Goal: Information Seeking & Learning: Check status

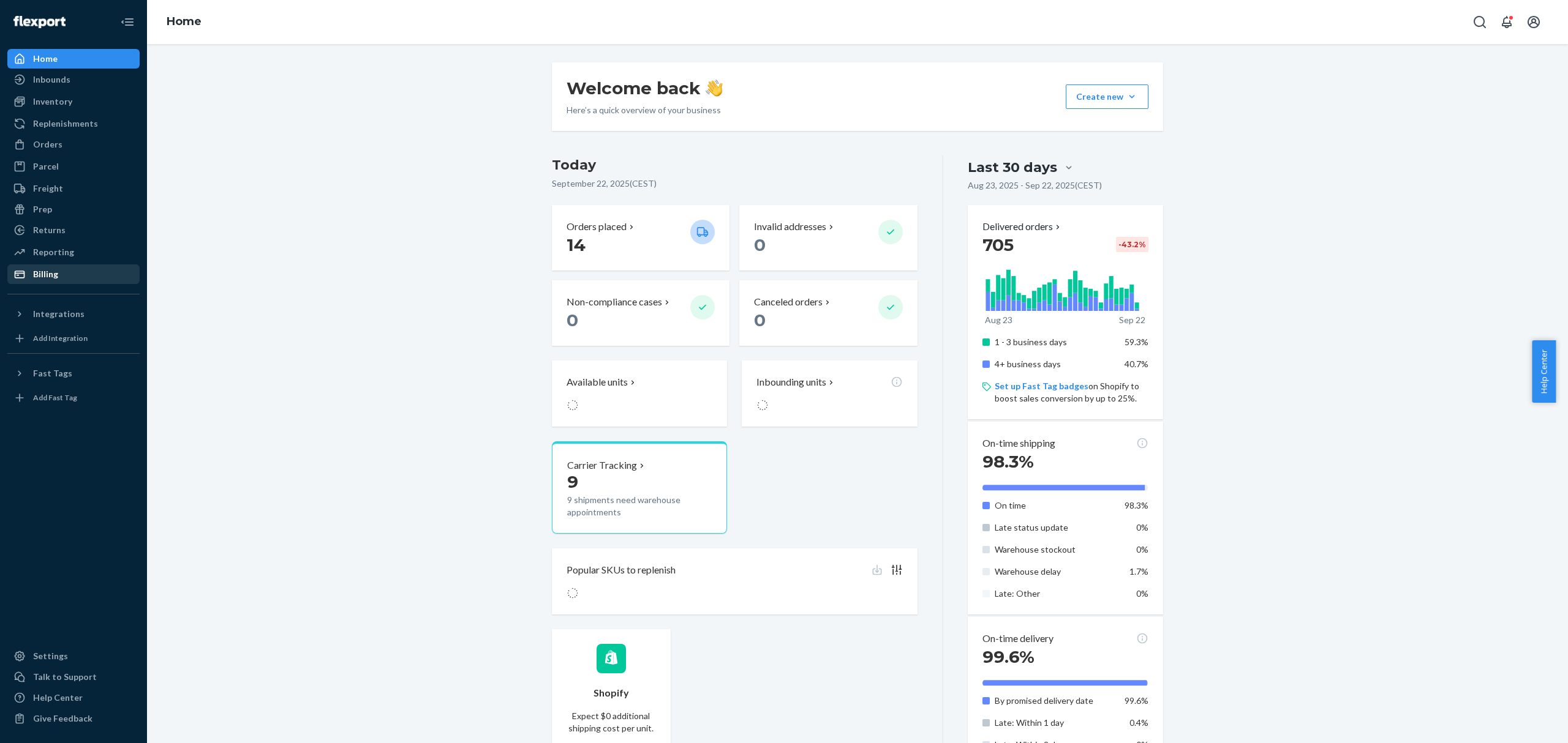
click at [71, 266] on div "Billing" at bounding box center [73, 274] width 130 height 17
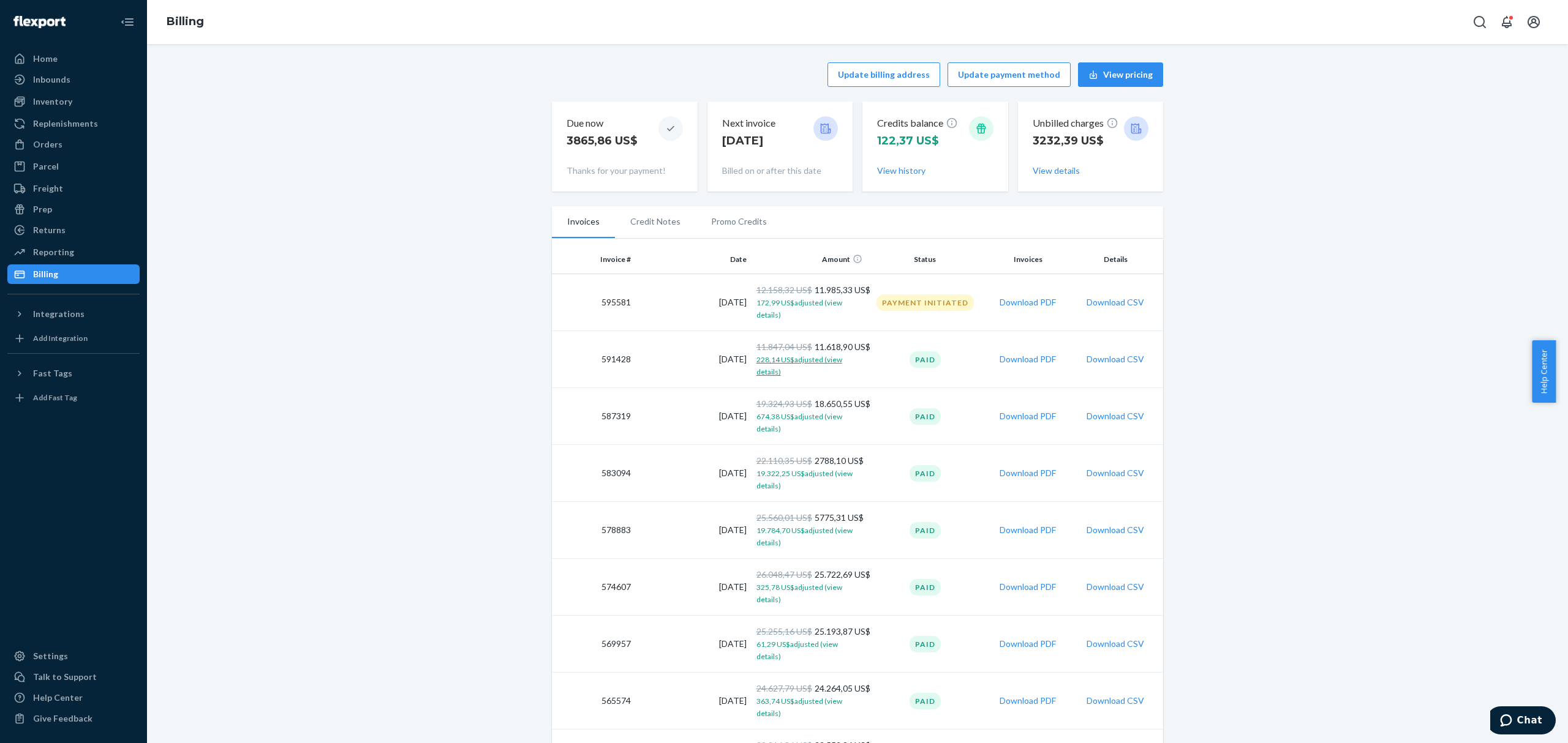
click at [773, 359] on span "228,14 US$ adjusted (view details)" at bounding box center [799, 365] width 85 height 22
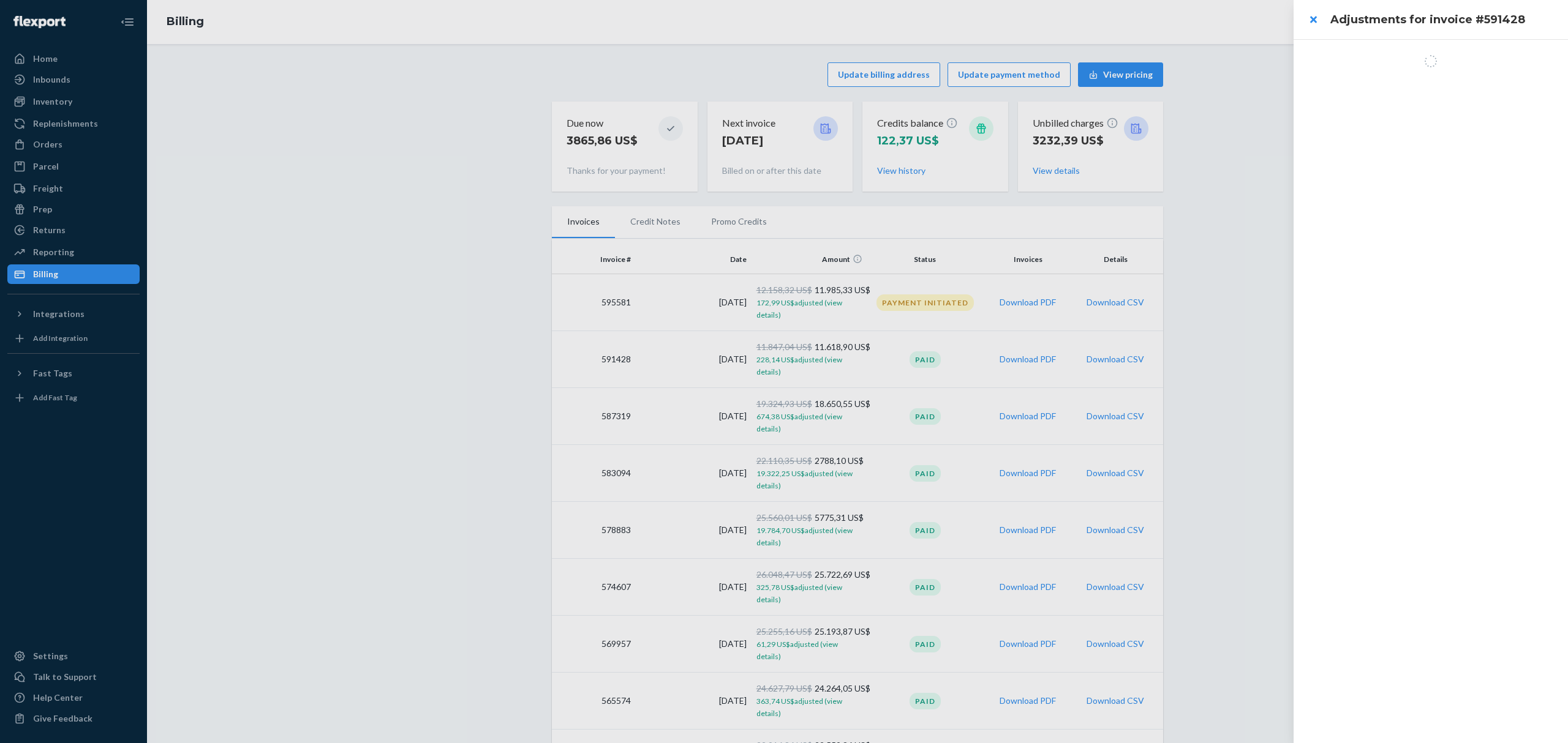
click at [1220, 236] on div at bounding box center [784, 372] width 1568 height 743
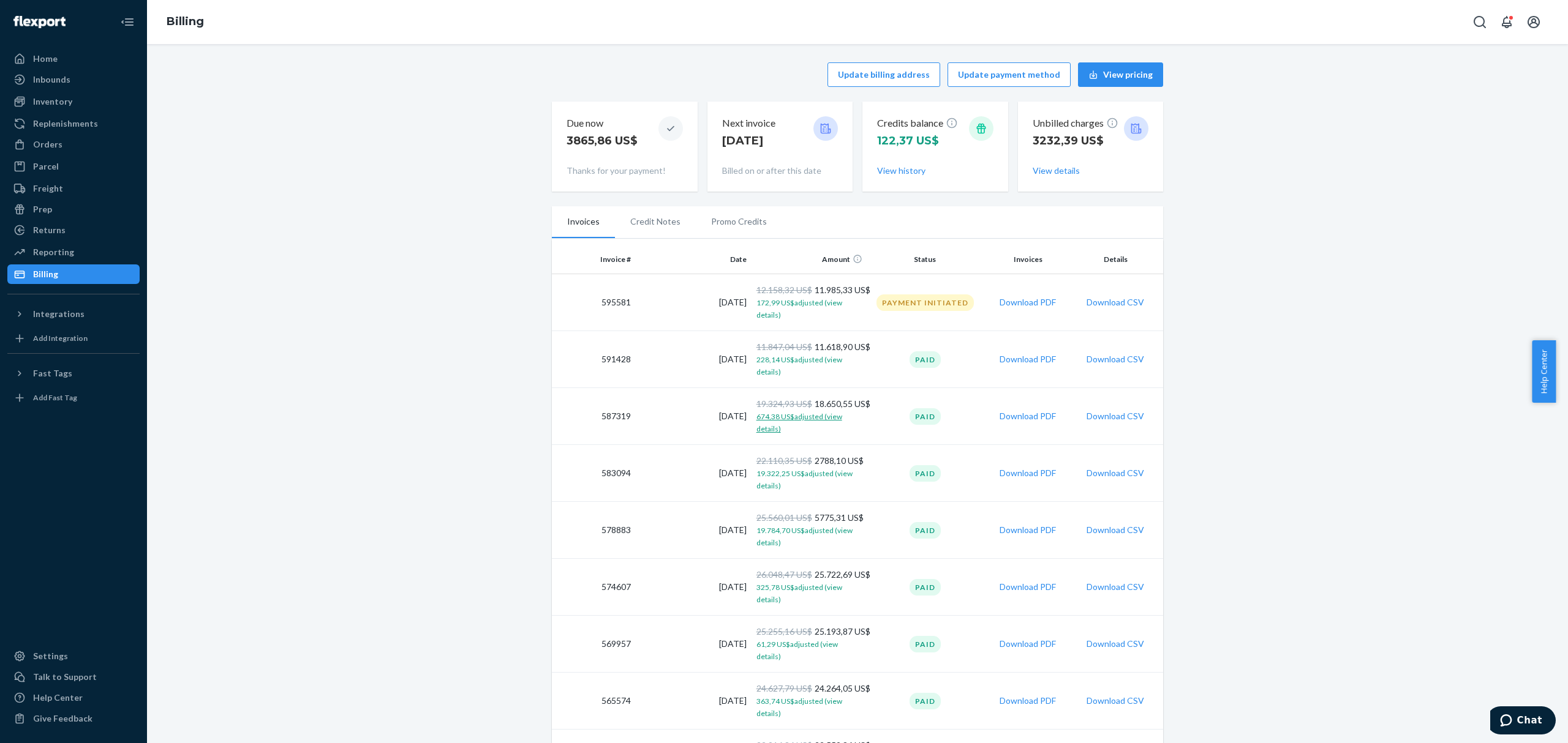
click at [780, 420] on span "674,38 US$ adjusted (view details)" at bounding box center [799, 423] width 85 height 22
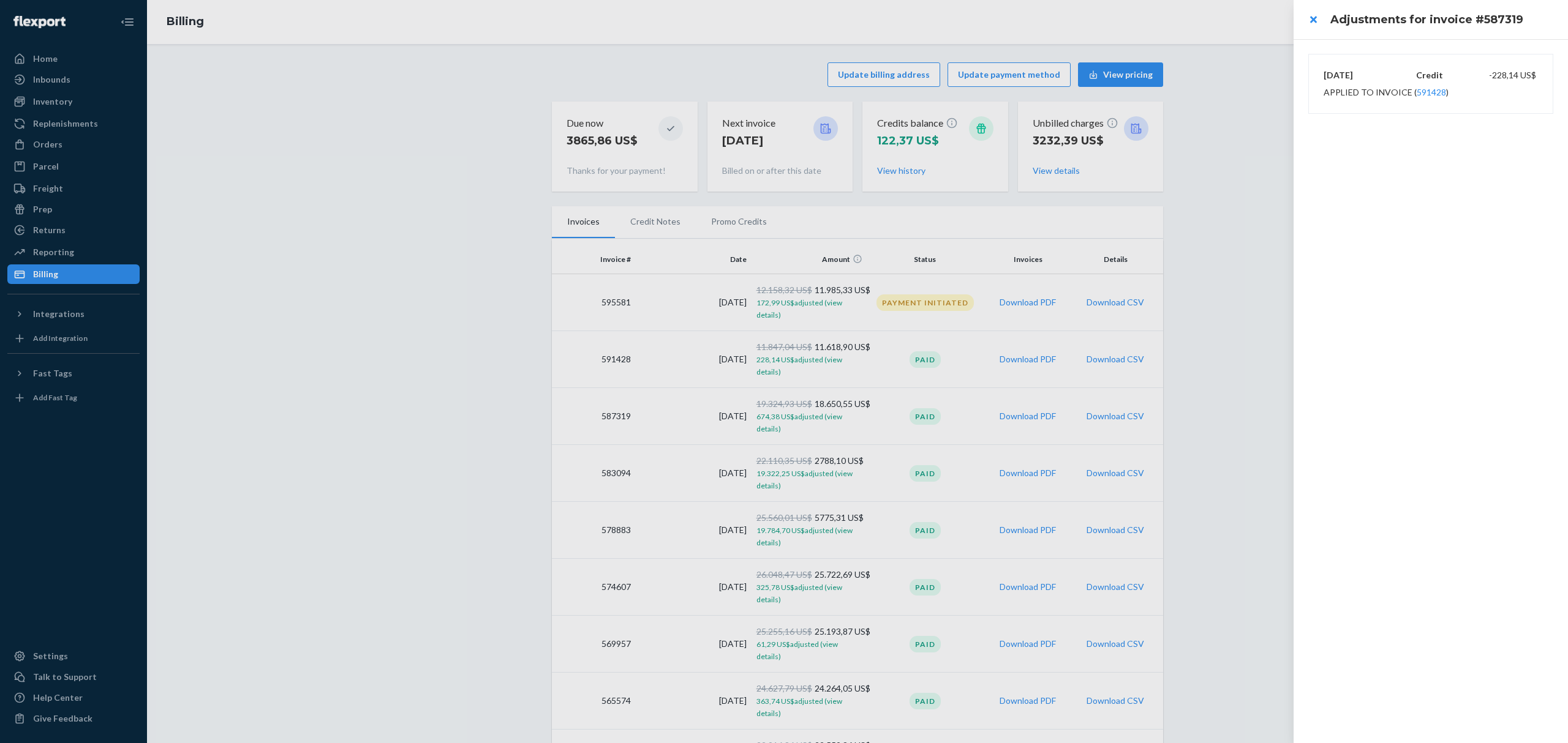
click at [1266, 235] on div at bounding box center [784, 372] width 1568 height 743
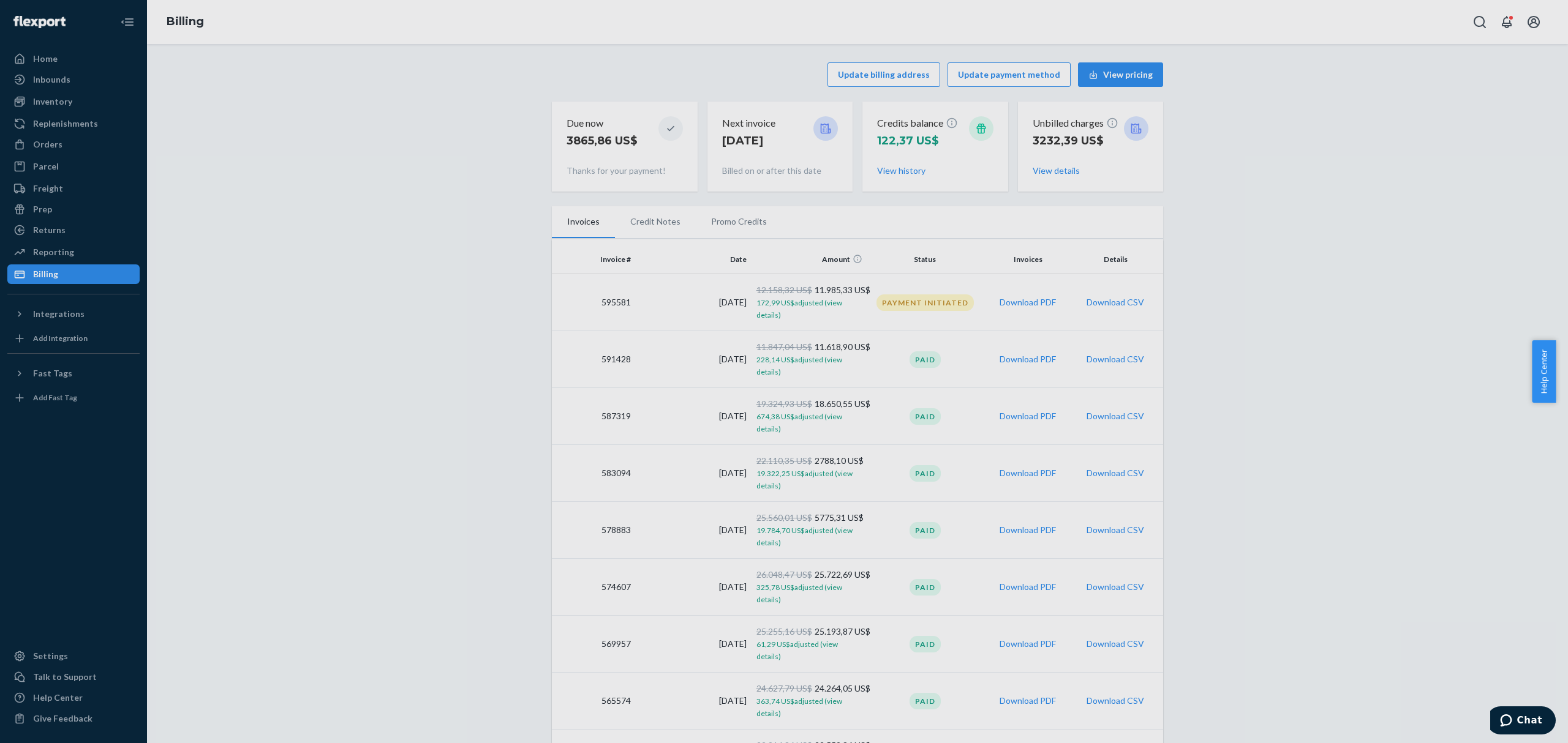
drag, startPoint x: 1267, startPoint y: 217, endPoint x: 1287, endPoint y: 187, distance: 36.1
click at [1268, 213] on div at bounding box center [784, 372] width 1568 height 743
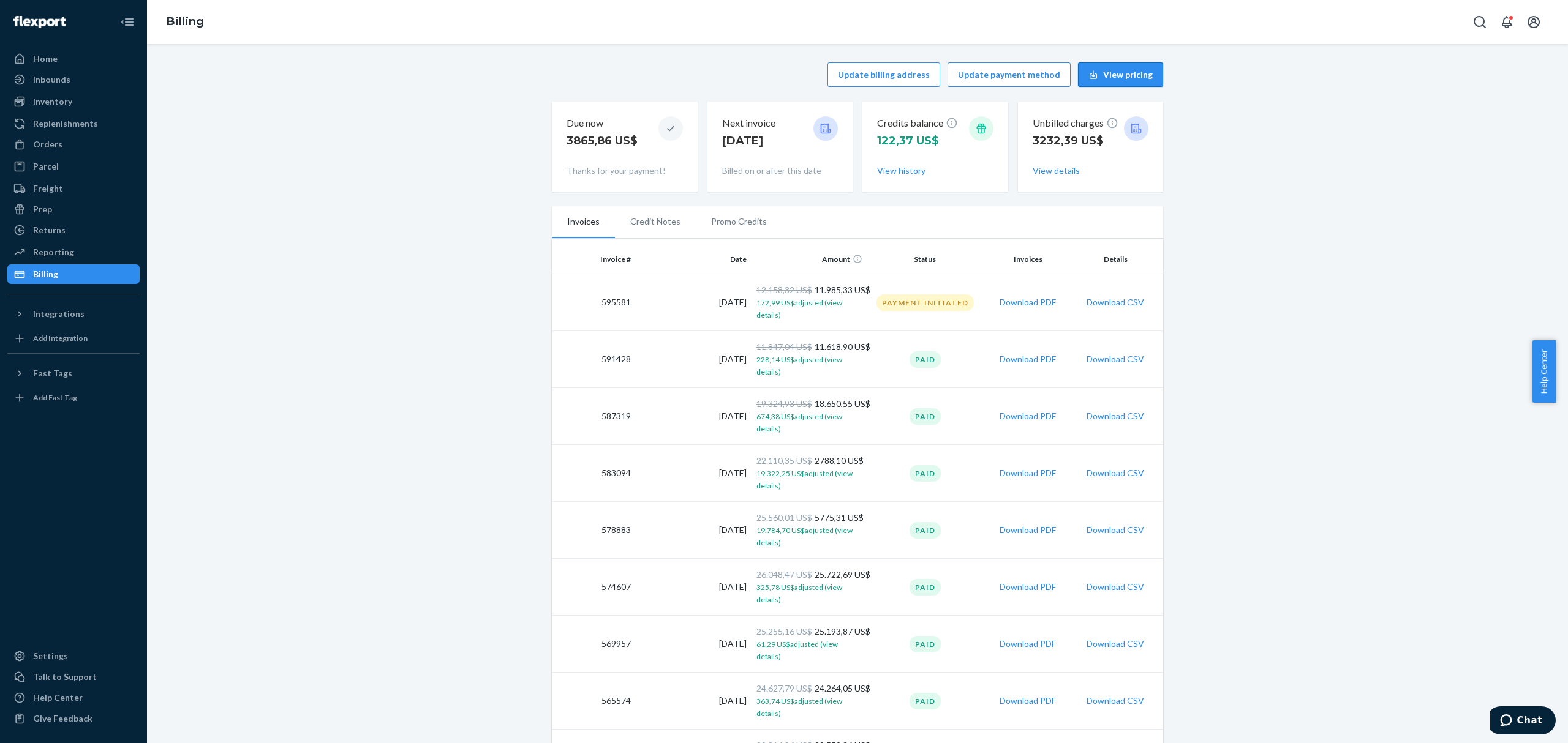
click at [1111, 80] on button "View pricing" at bounding box center [1121, 74] width 85 height 24
click at [804, 302] on span "172,99 US$ adjusted (view details)" at bounding box center [799, 309] width 85 height 22
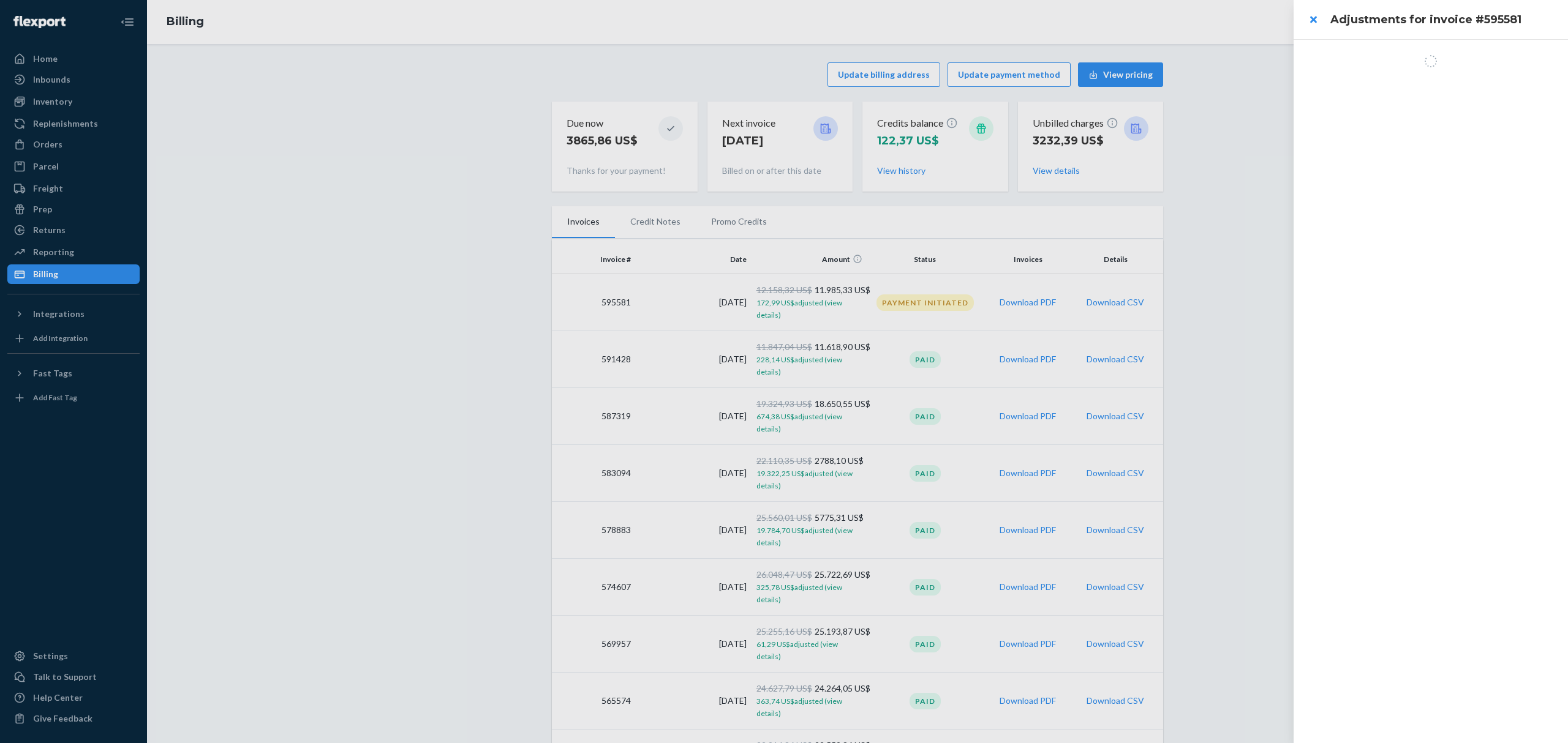
click at [531, 412] on div at bounding box center [784, 372] width 1568 height 743
